Goal: Communication & Community: Answer question/provide support

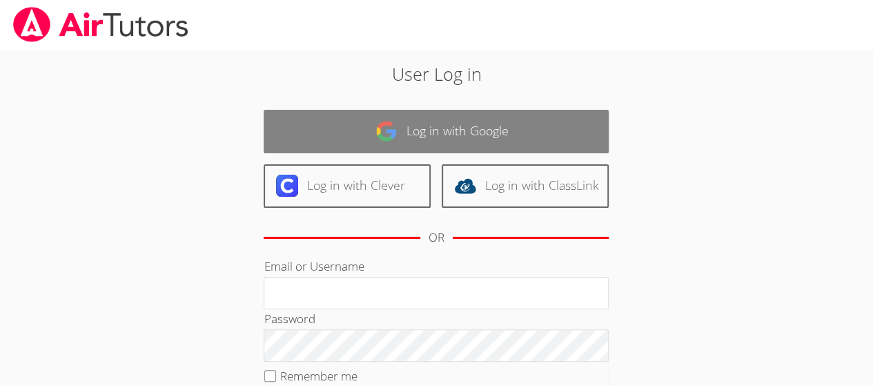
click at [467, 133] on link "Log in with Google" at bounding box center [436, 131] width 345 height 43
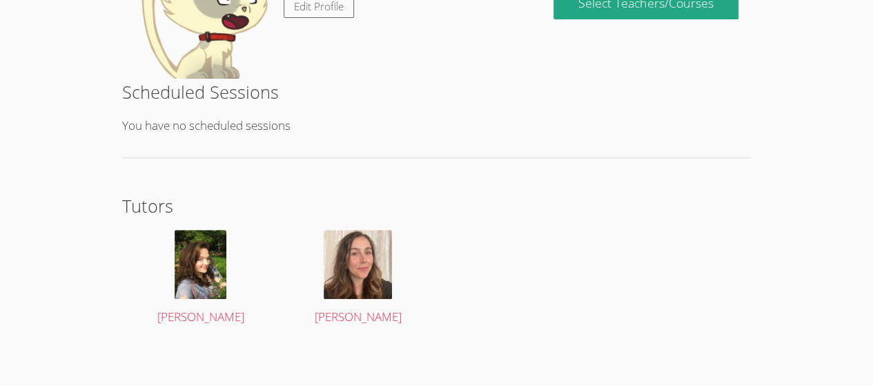
scroll to position [287, 0]
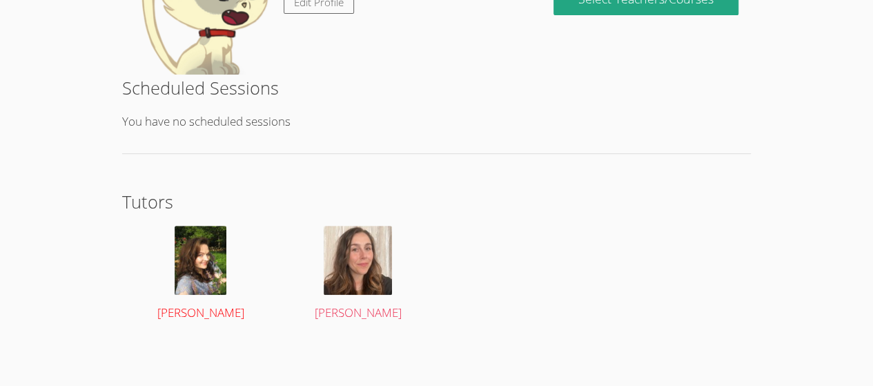
click at [211, 307] on span "Diana Carle" at bounding box center [200, 312] width 87 height 16
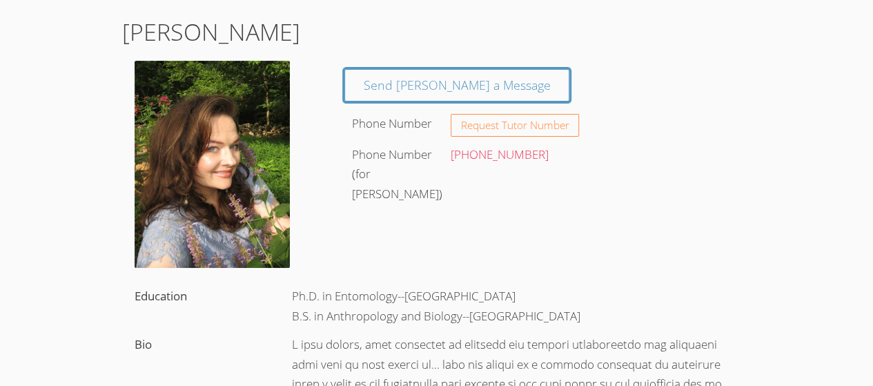
scroll to position [76, 0]
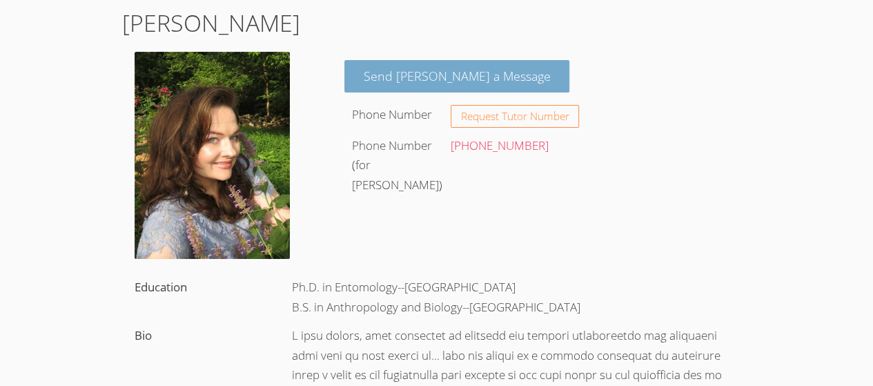
click at [439, 77] on link "Send Diana a Message" at bounding box center [457, 76] width 226 height 32
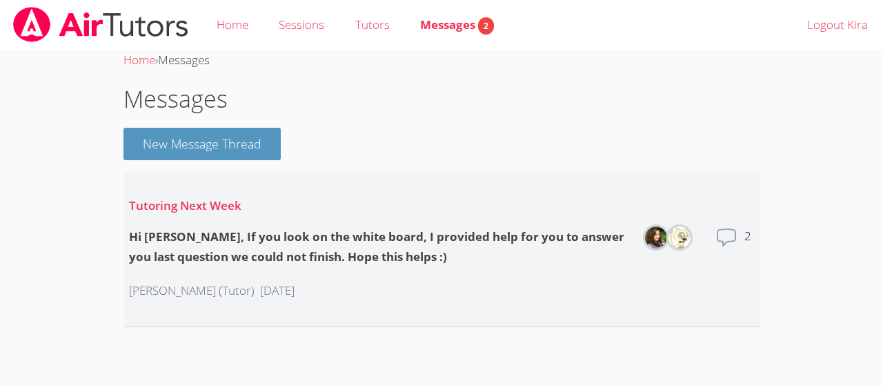
click at [260, 291] on p "[DATE]" at bounding box center [277, 291] width 35 height 20
click at [734, 229] on icon at bounding box center [727, 237] width 18 height 17
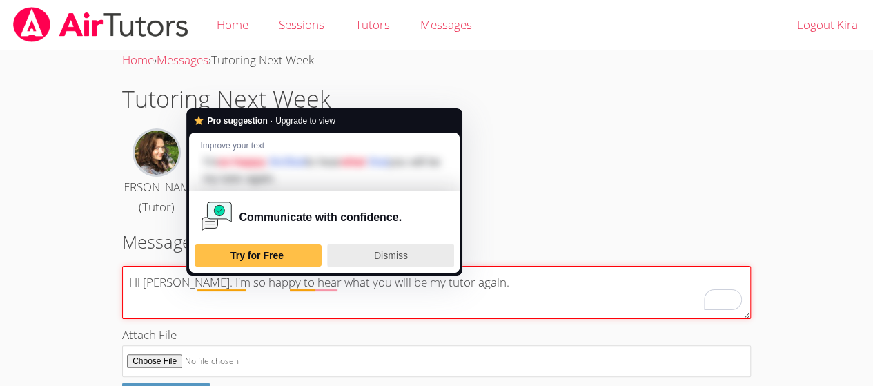
click at [376, 246] on div "Dismiss" at bounding box center [390, 255] width 115 height 22
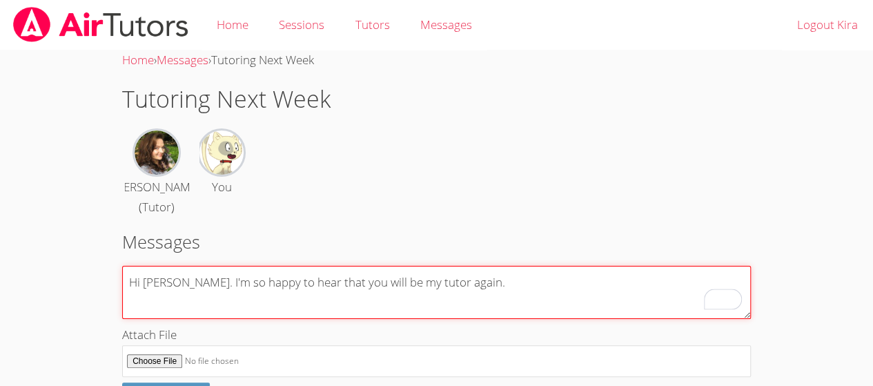
click at [491, 293] on textarea "Hi [PERSON_NAME]. I'm so happy to hear that you will be my tutor again." at bounding box center [436, 292] width 629 height 53
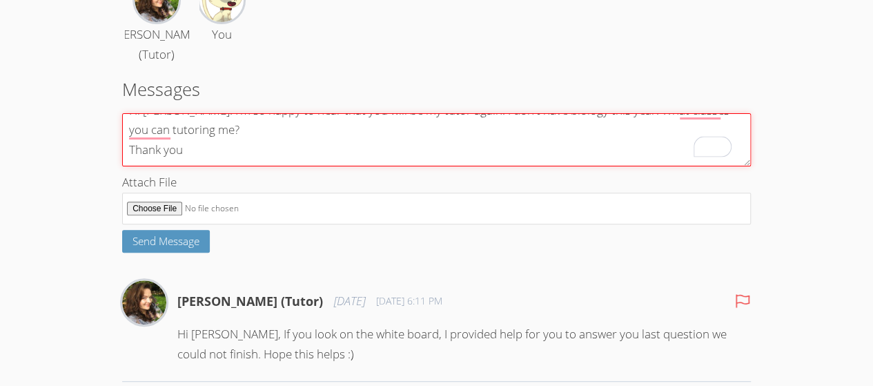
scroll to position [157, 0]
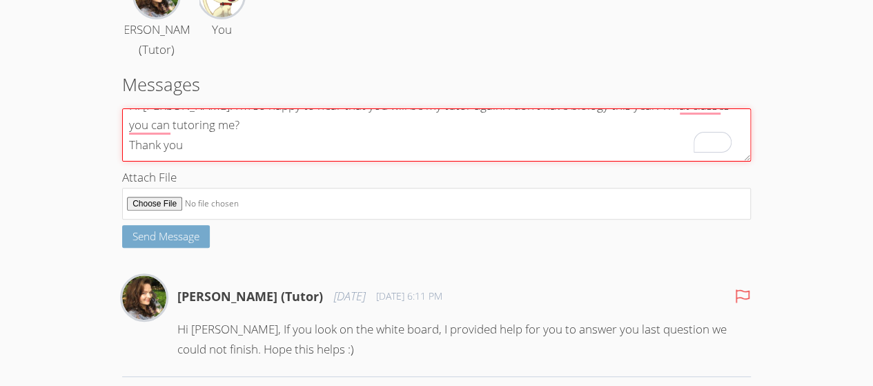
type textarea "Hi [PERSON_NAME]. I'm so happy to hear that you will be my tutor again. I don't…"
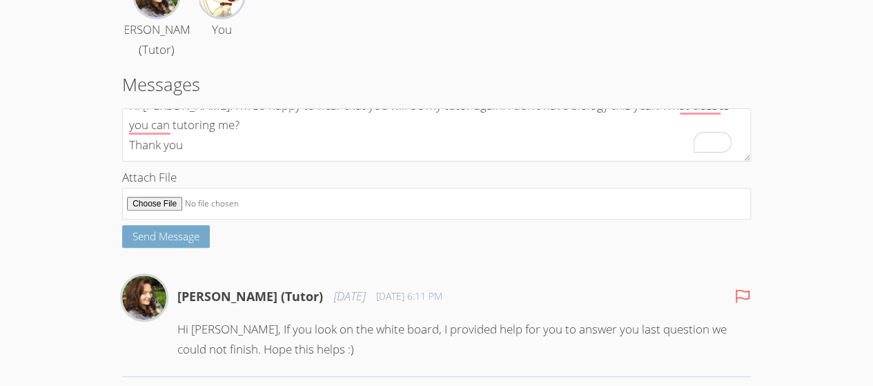
click at [167, 239] on span "Send Message" at bounding box center [166, 236] width 67 height 14
